Goal: Task Accomplishment & Management: Complete application form

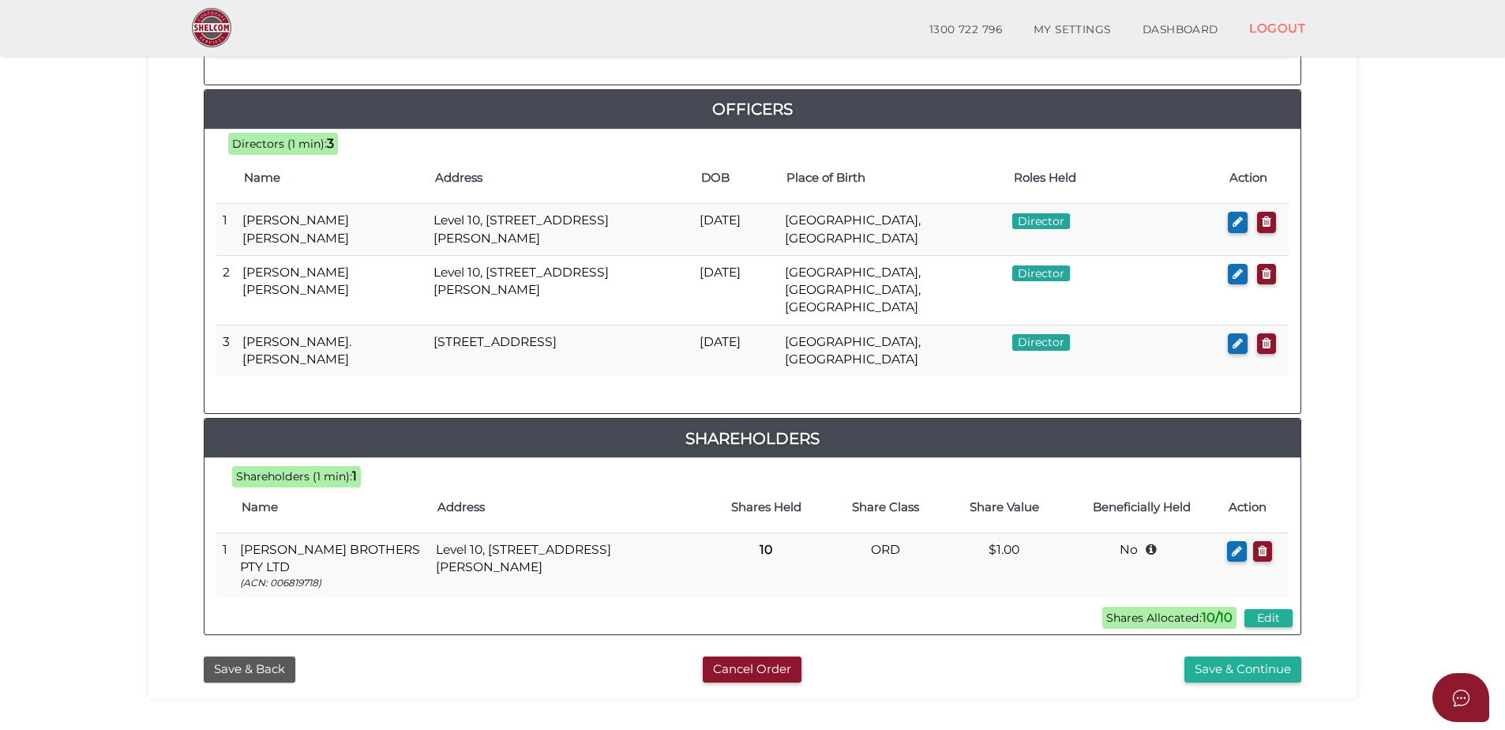
scroll to position [772, 0]
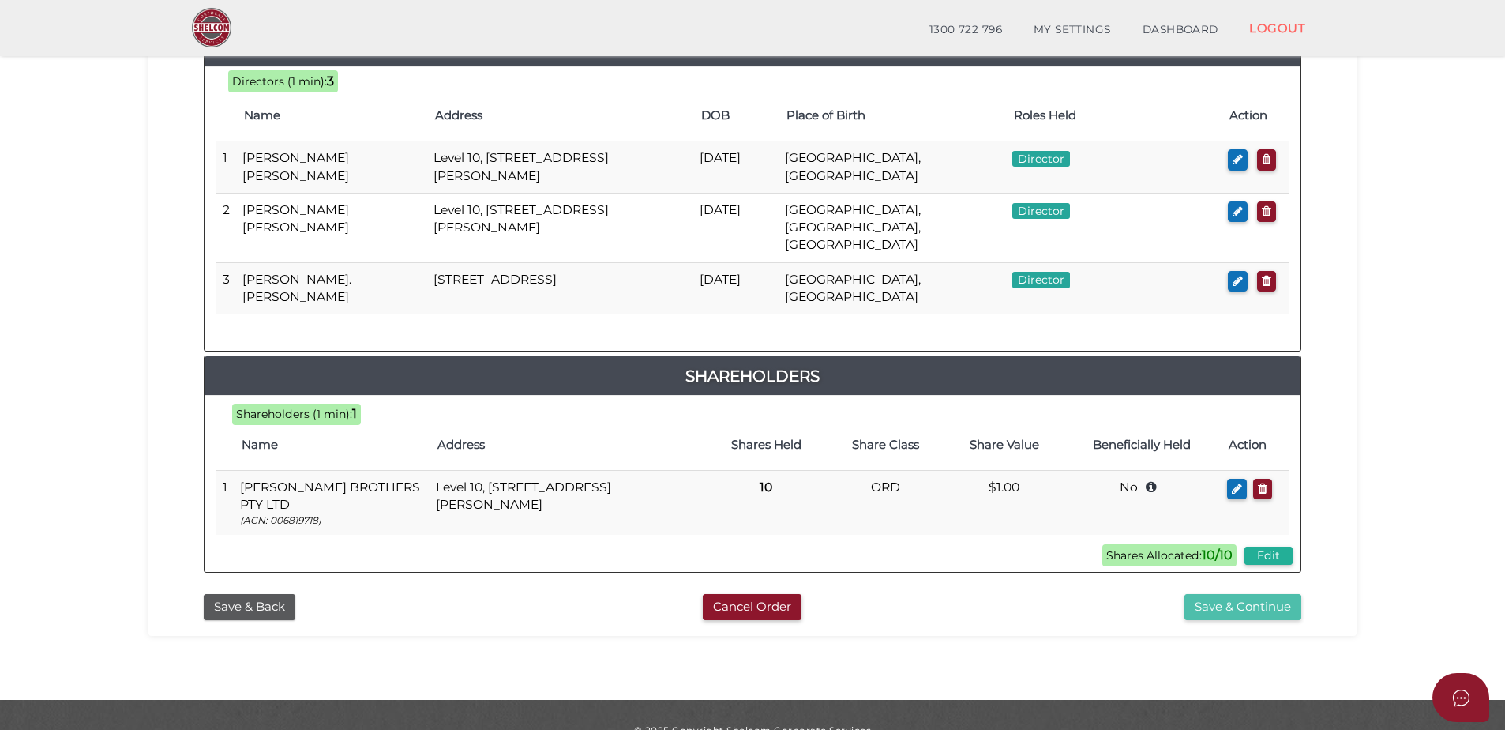
click at [1221, 594] on button "Save & Continue" at bounding box center [1243, 607] width 117 height 26
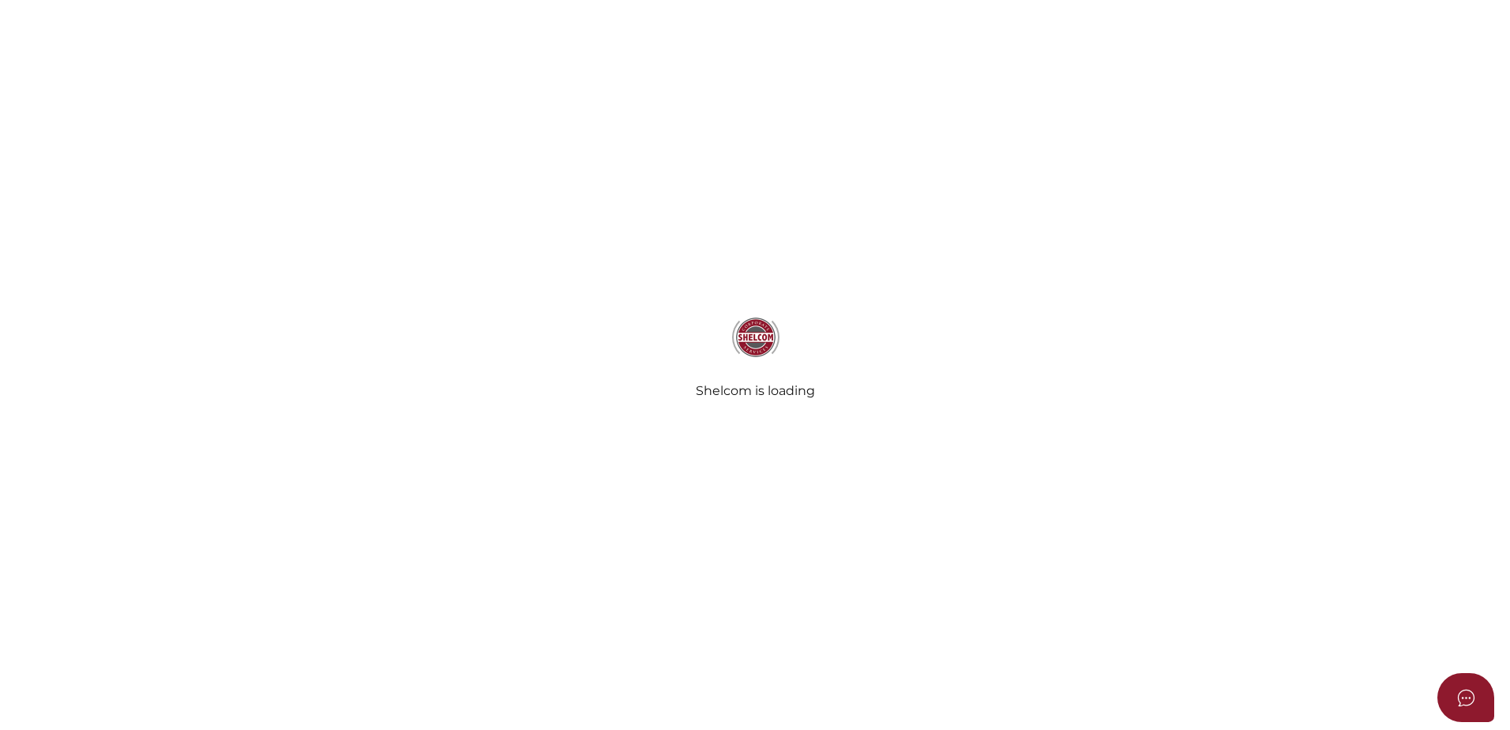
select select "Comb Binding"
select select "No"
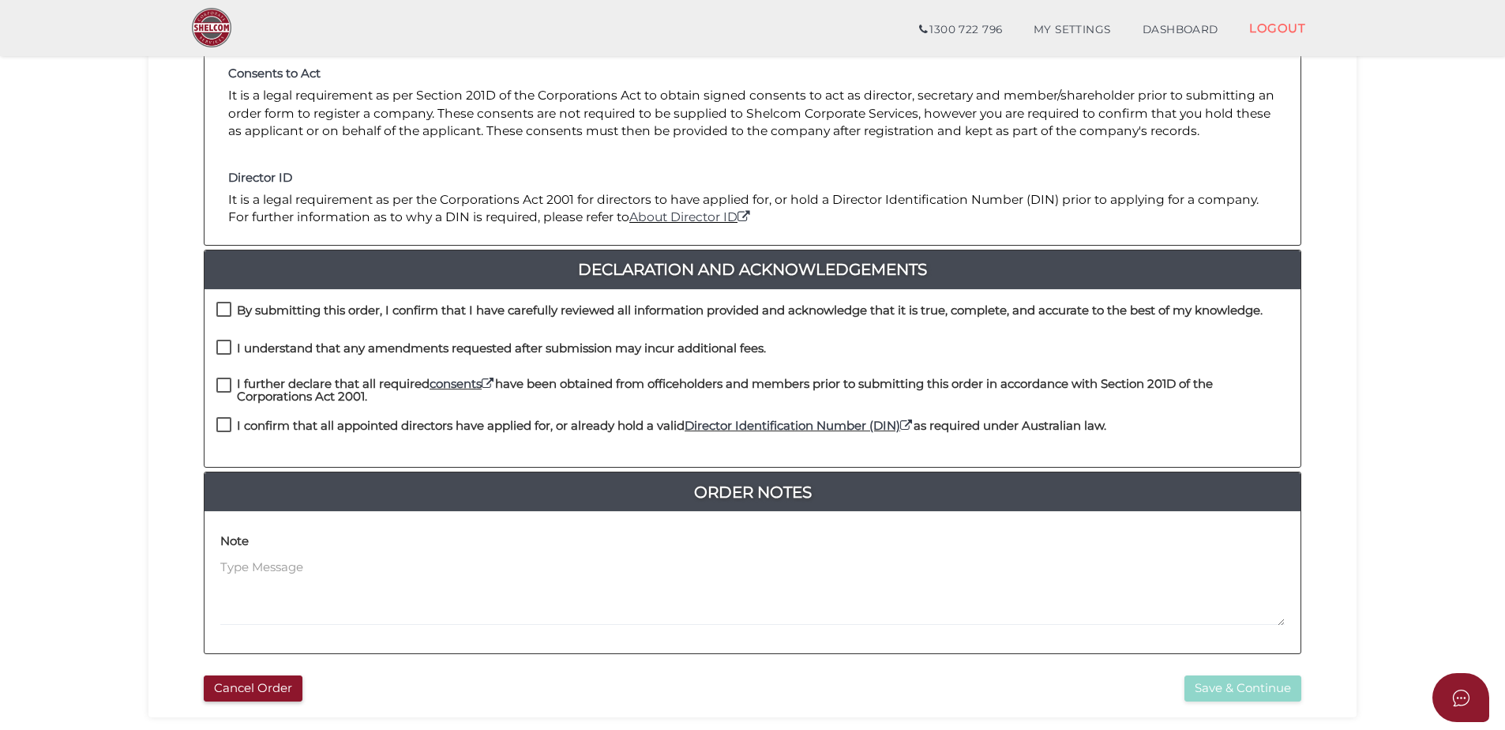
scroll to position [237, 0]
